Goal: Information Seeking & Learning: Learn about a topic

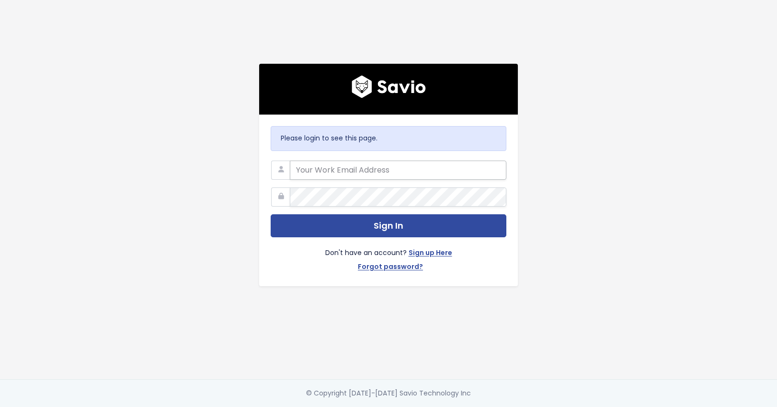
click at [362, 160] on input "email" at bounding box center [398, 169] width 217 height 19
click at [324, 167] on input "email" at bounding box center [398, 169] width 217 height 19
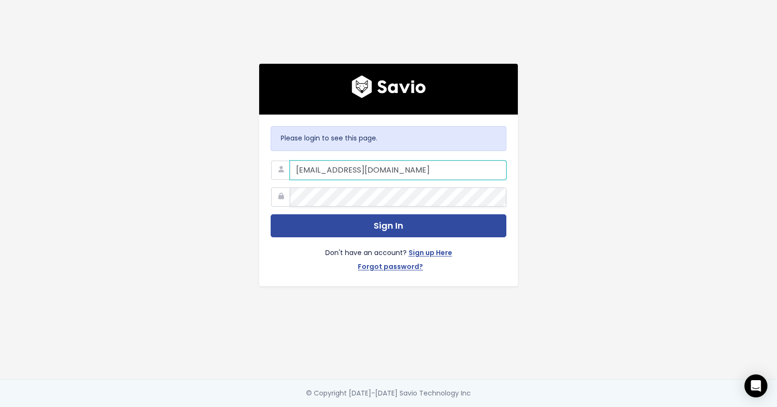
type input "riette.verster@liferaftinc.com"
click at [271, 214] on button "Sign In" at bounding box center [389, 225] width 236 height 23
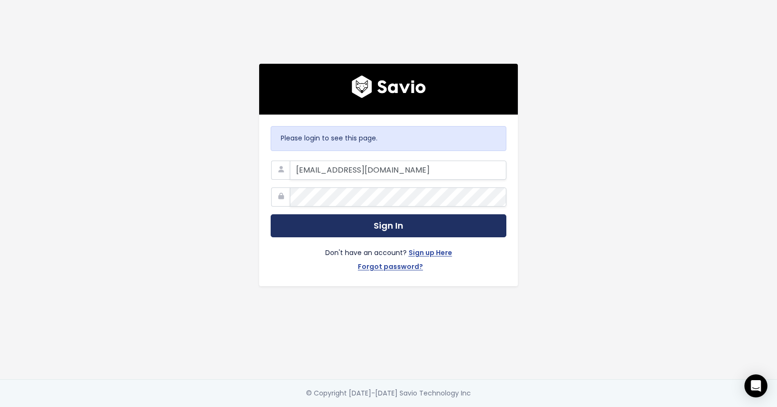
click at [389, 223] on button "Sign In" at bounding box center [389, 225] width 236 height 23
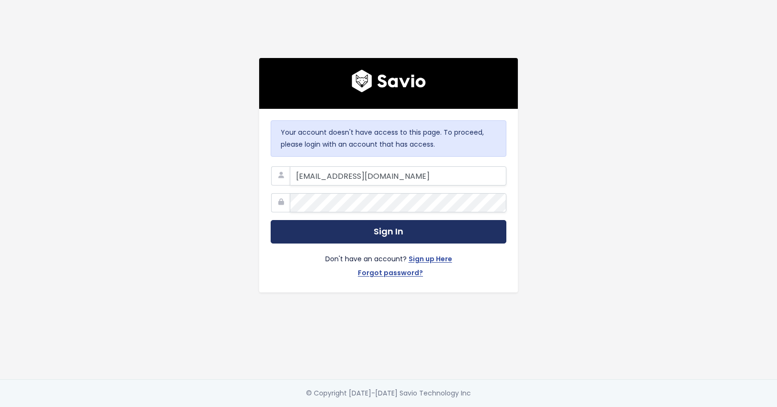
click at [407, 232] on button "Sign In" at bounding box center [389, 231] width 236 height 23
click at [383, 228] on button "Sign In" at bounding box center [389, 231] width 236 height 23
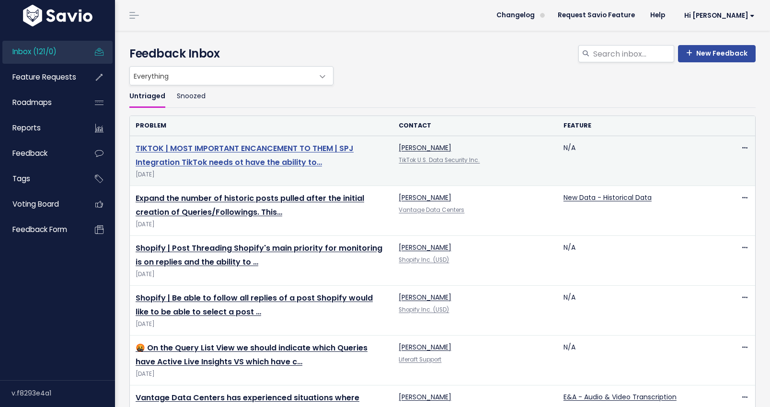
click at [268, 148] on link "TIKTOK | MOST IMPORTANT ENCANCEMENT TO THEM | SPJ Integration TikTok needs ot h…" at bounding box center [245, 155] width 218 height 25
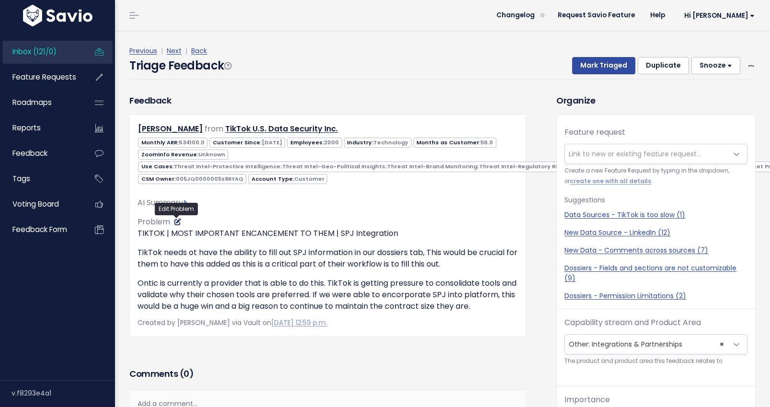
click at [180, 221] on icon at bounding box center [177, 221] width 7 height 7
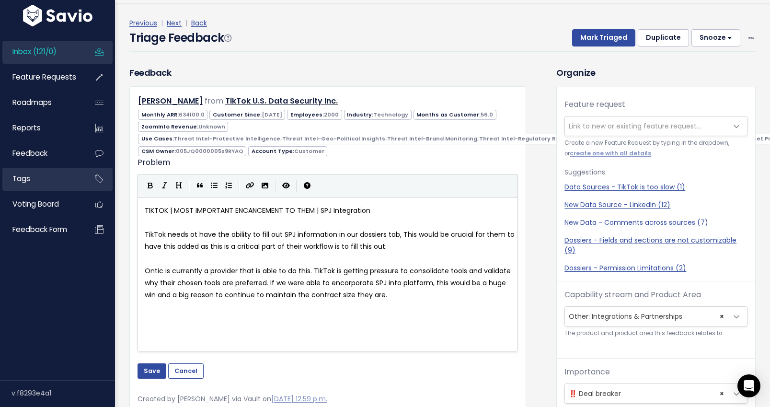
scroll to position [32, 0]
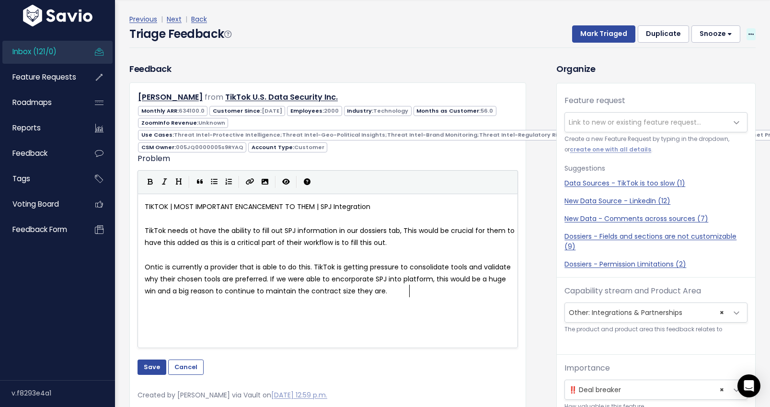
click at [746, 33] on span at bounding box center [750, 34] width 9 height 12
click at [33, 48] on span "Inbox (121/0)" at bounding box center [34, 51] width 44 height 10
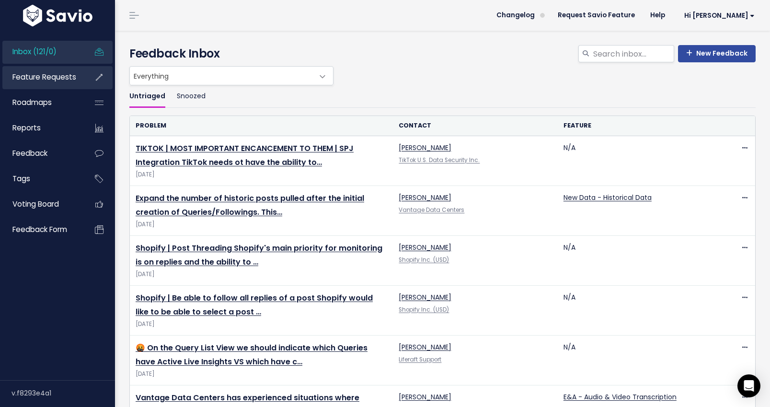
click at [39, 83] on link "Feature Requests" at bounding box center [40, 77] width 77 height 22
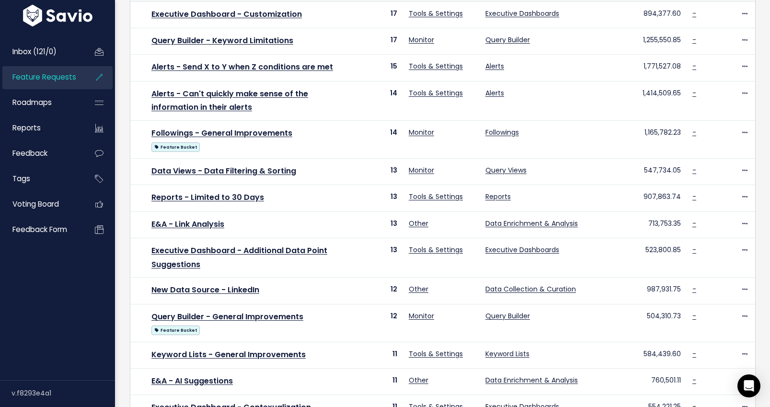
scroll to position [258, 0]
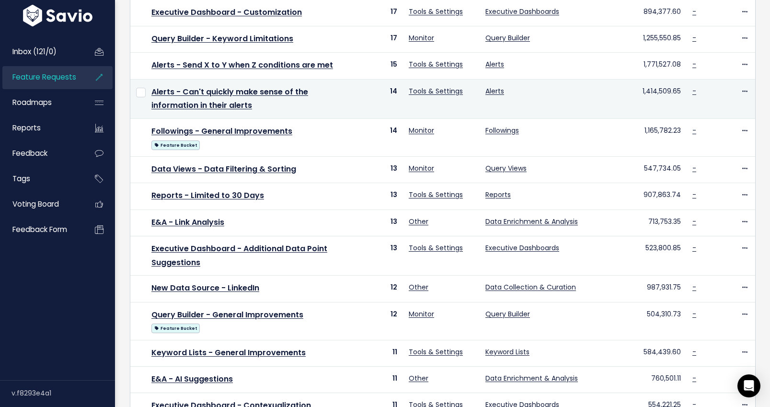
click at [230, 98] on td "Alerts - Can't quickly make sense of the information in their alerts" at bounding box center [248, 99] width 205 height 40
click at [230, 93] on link "Alerts - Can't quickly make sense of the information in their alerts" at bounding box center [229, 98] width 157 height 25
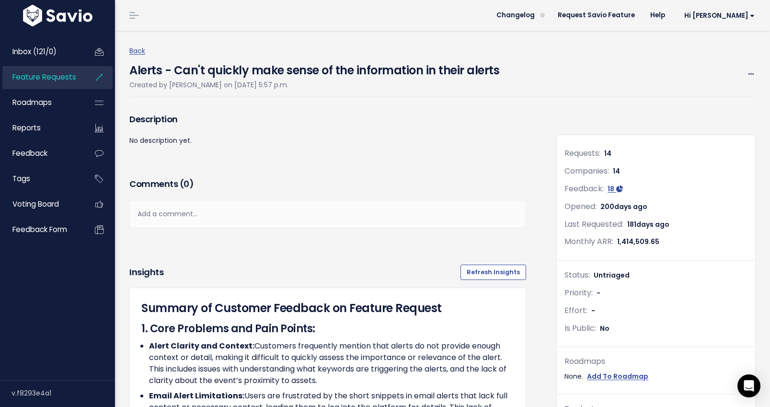
scroll to position [2, 0]
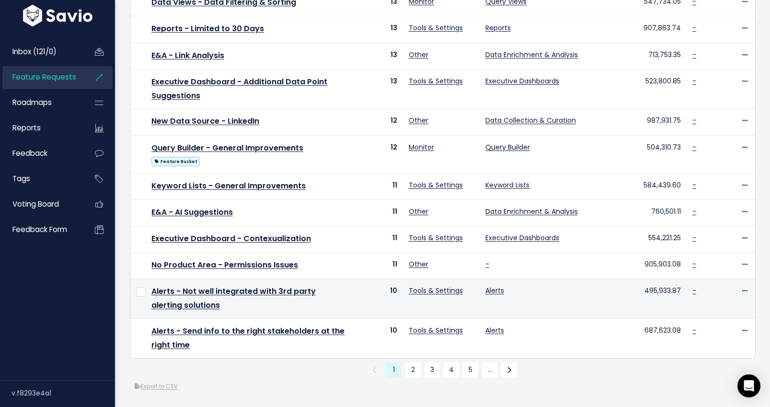
scroll to position [439, 0]
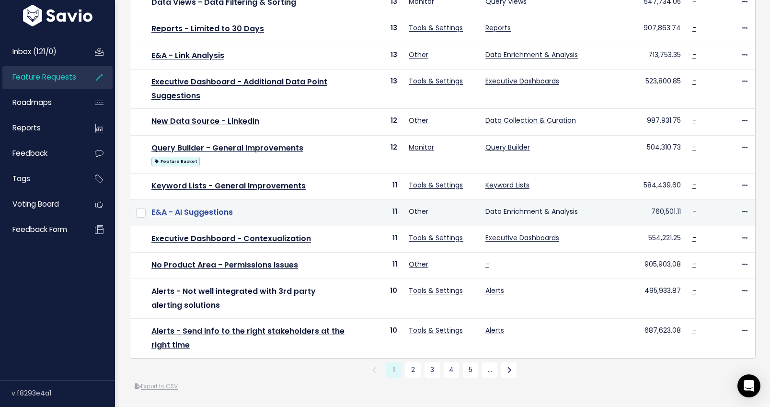
click at [190, 206] on link "E&A - AI Suggestions" at bounding box center [191, 211] width 81 height 11
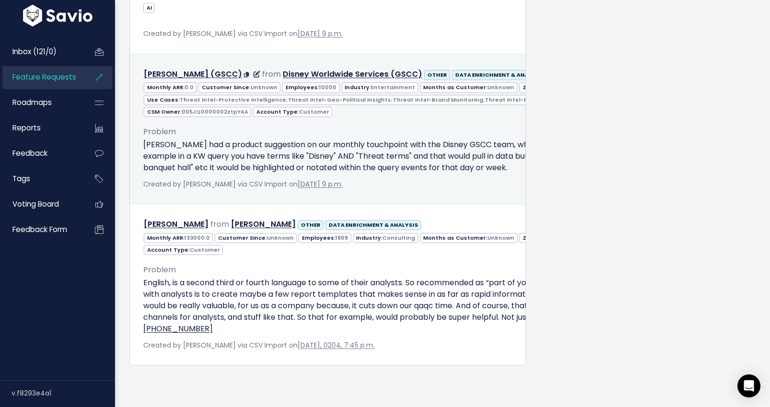
scroll to position [2076, 0]
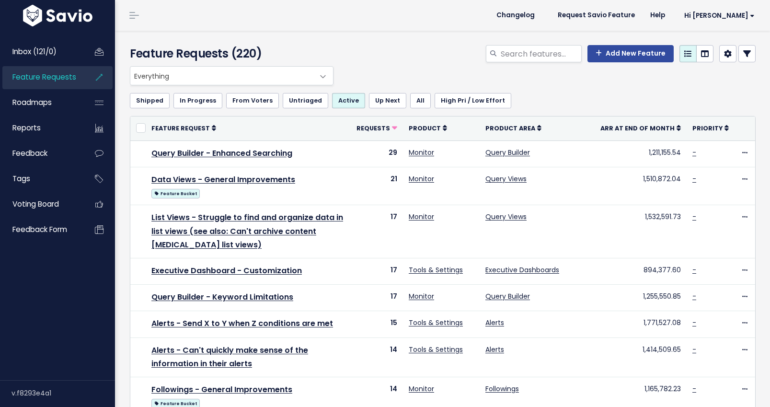
scroll to position [439, 0]
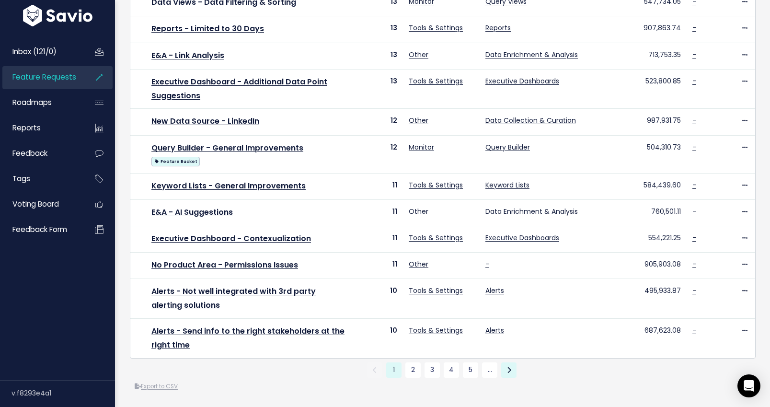
click at [509, 362] on link at bounding box center [508, 369] width 15 height 15
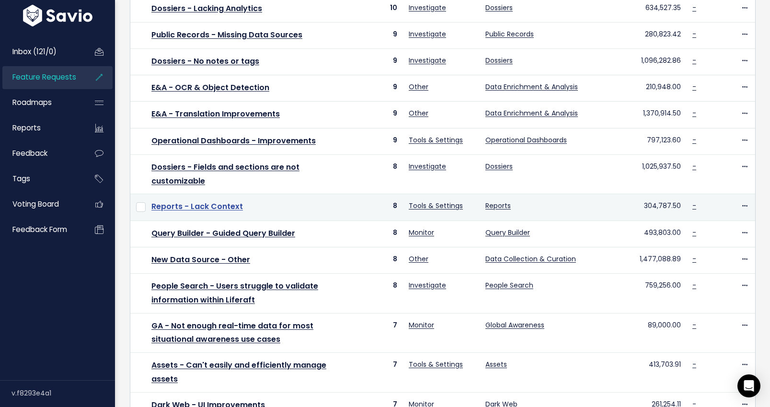
scroll to position [264, 0]
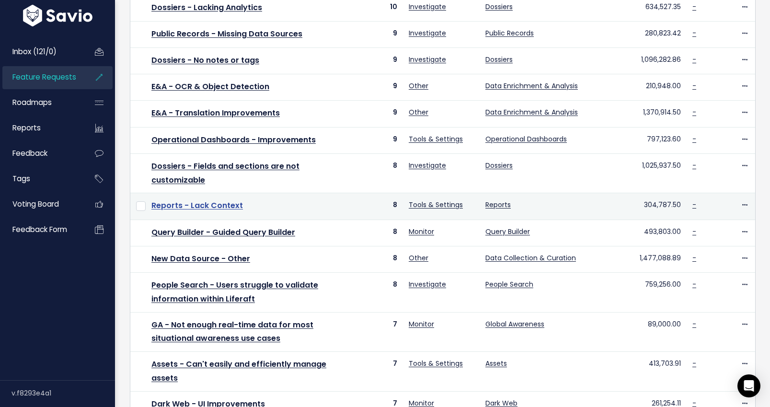
click at [192, 206] on link "Reports - Lack Context" at bounding box center [197, 205] width 92 height 11
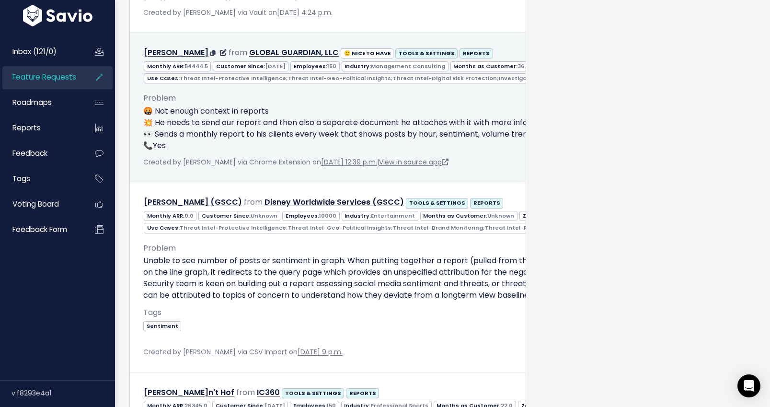
scroll to position [1243, 0]
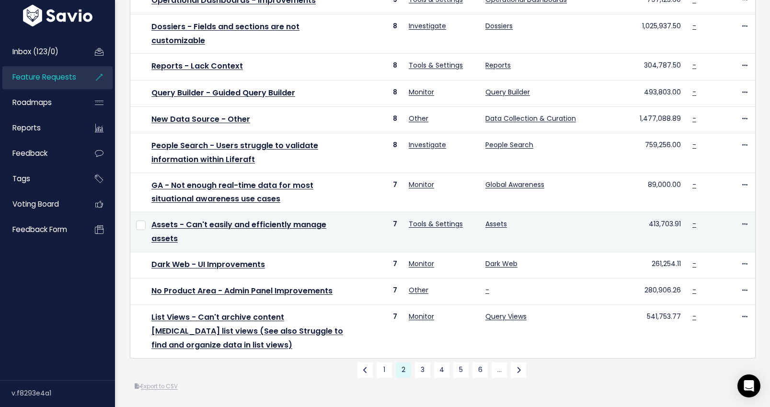
scroll to position [401, 0]
